Goal: Find specific page/section: Find specific page/section

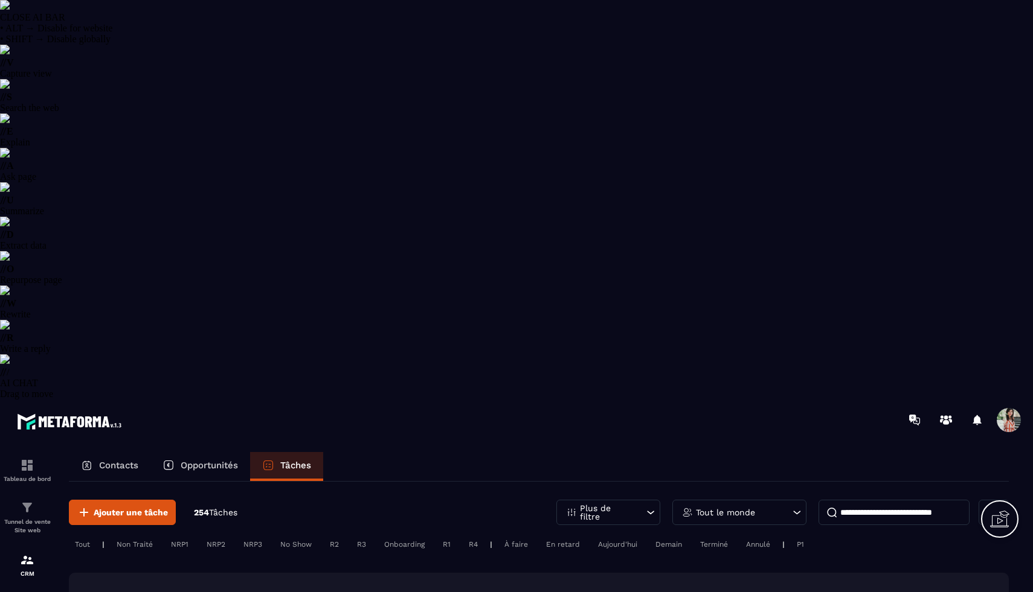
select select "******"
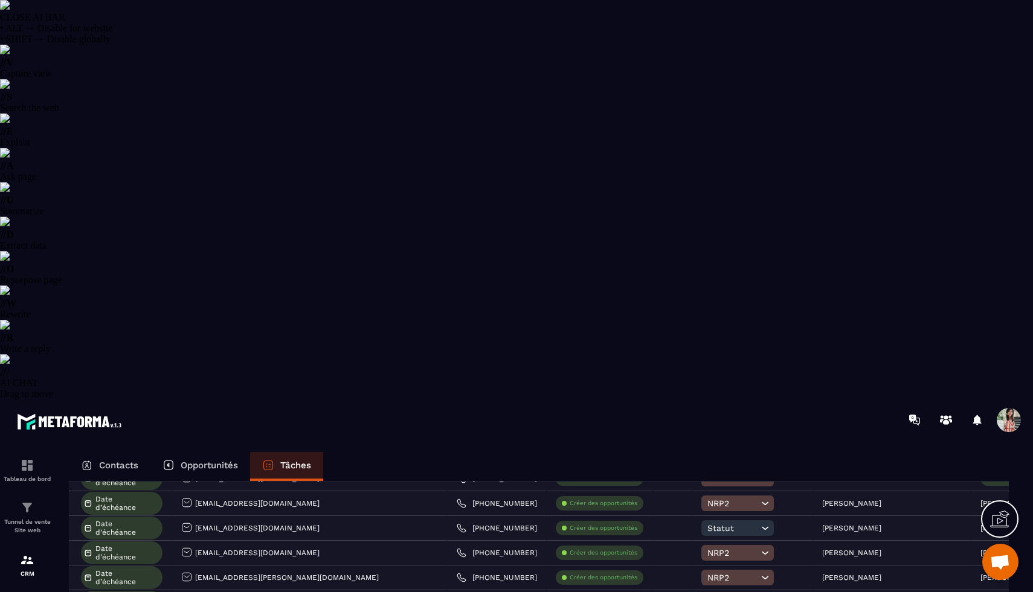
scroll to position [1040, 0]
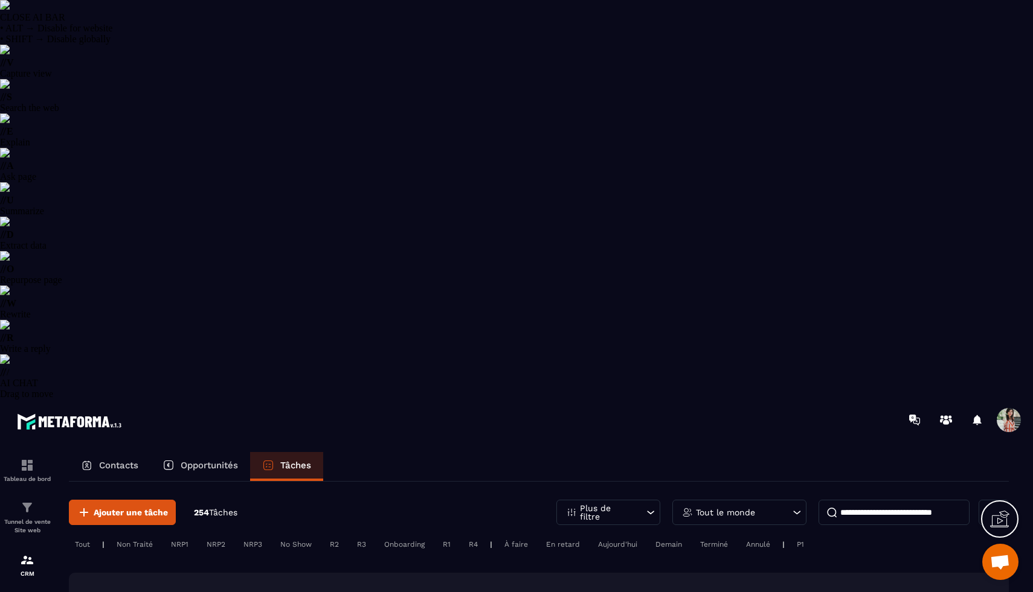
click at [135, 460] on p "Contacts" at bounding box center [118, 465] width 39 height 11
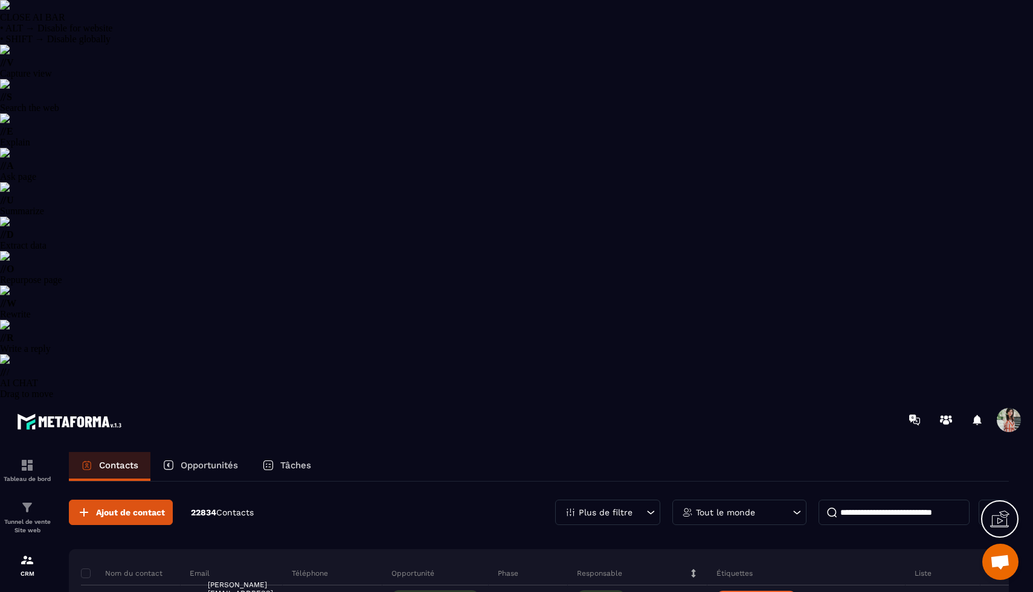
click at [603, 500] on div "Plus de filtre" at bounding box center [607, 512] width 105 height 25
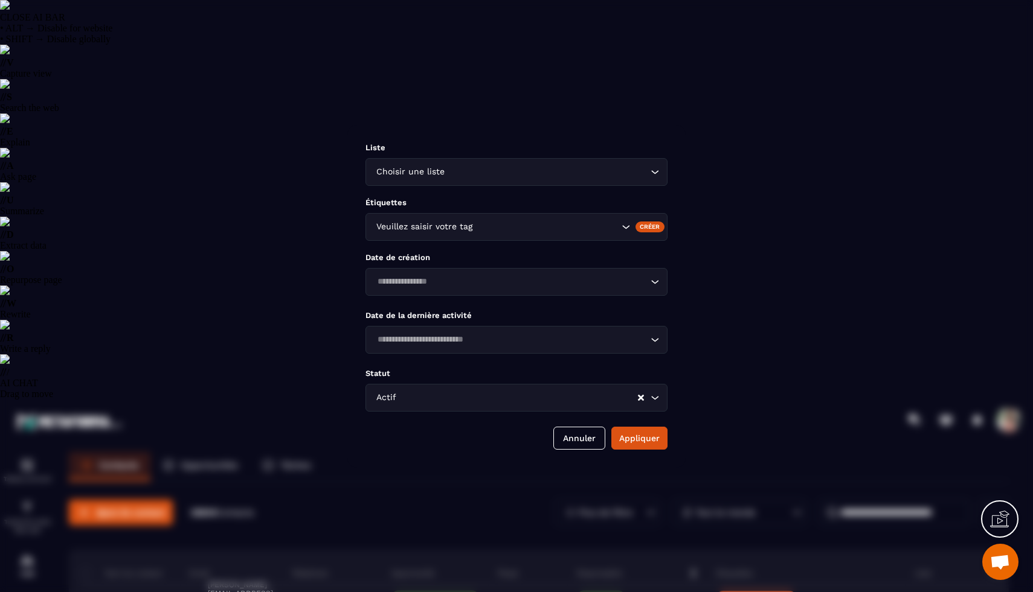
click at [501, 216] on div "Veuillez saisir votre tag" at bounding box center [516, 227] width 302 height 28
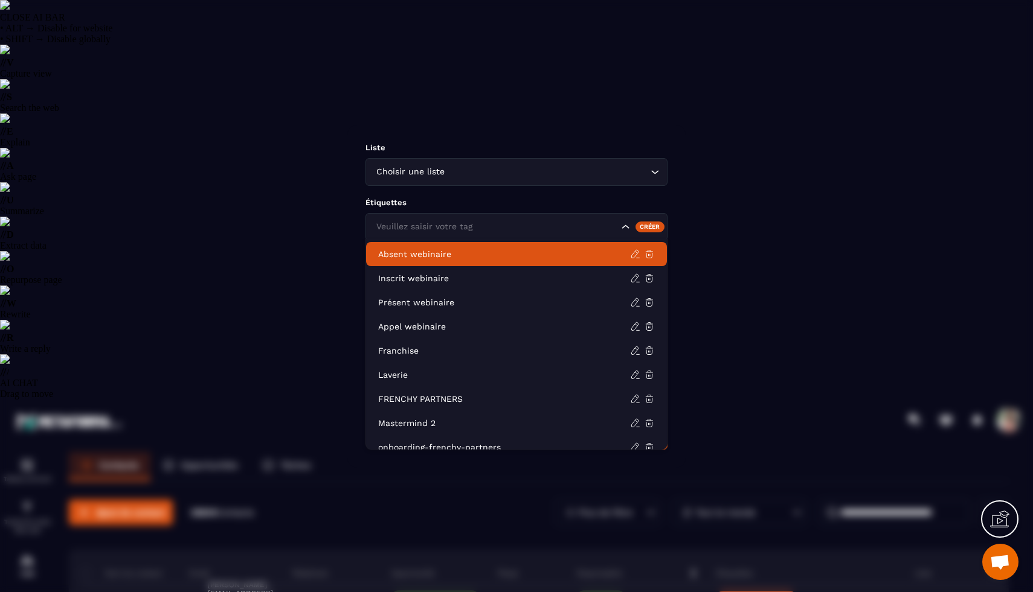
click at [472, 158] on div "Choisir une liste Loading..." at bounding box center [516, 172] width 302 height 28
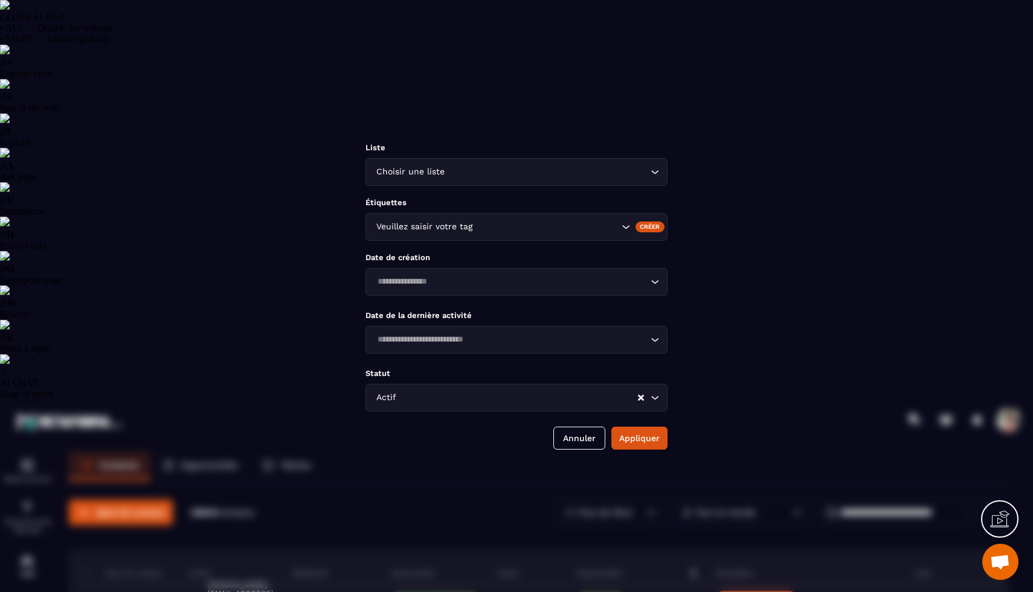
click at [488, 367] on div "Liste Choisir une liste Loading... Étiquettes Veuillez saisir votre tag Créer D…" at bounding box center [516, 296] width 338 height 343
click at [575, 447] on button "Annuler" at bounding box center [579, 438] width 52 height 23
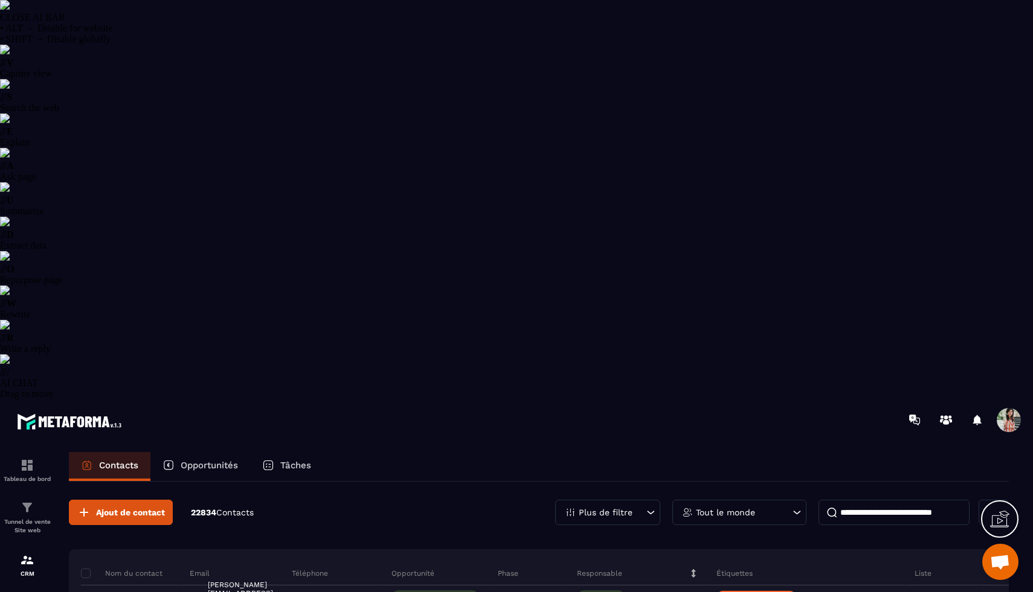
click at [296, 452] on div "Tâches" at bounding box center [286, 466] width 73 height 29
